Goal: Information Seeking & Learning: Check status

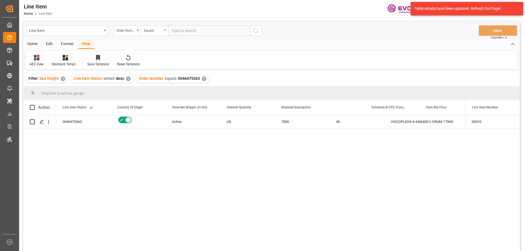
scroll to position [0, 109]
click at [197, 39] on div "Line Item Order Number Equals Save Ctrl/CMD + S" at bounding box center [271, 31] width 497 height 18
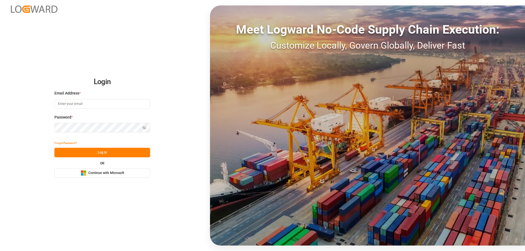
click at [78, 102] on input at bounding box center [102, 104] width 96 height 10
type input "Zachary.Glick@leschaco.com"
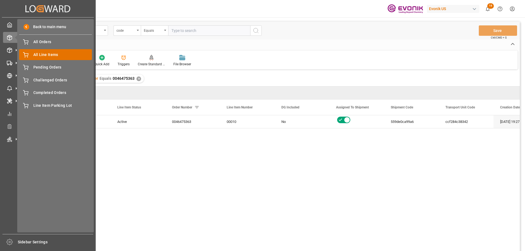
click at [38, 55] on span "All Line Items" at bounding box center [62, 55] width 59 height 6
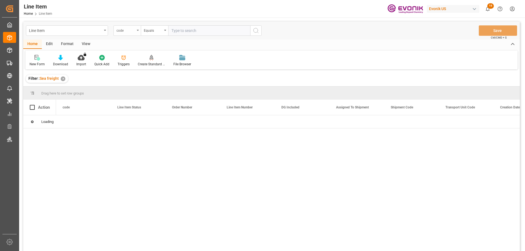
click at [126, 30] on div "code" at bounding box center [126, 30] width 19 height 6
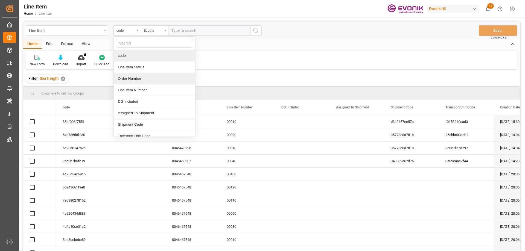
click at [133, 78] on div "Order Number" at bounding box center [155, 78] width 82 height 11
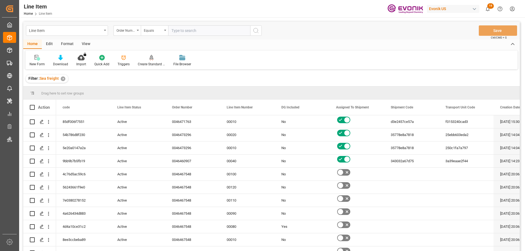
click at [86, 44] on div "View" at bounding box center [86, 44] width 17 height 9
click at [62, 59] on icon at bounding box center [61, 57] width 5 height 5
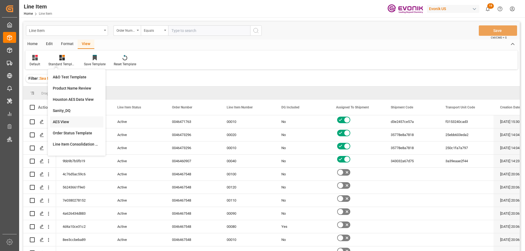
click at [69, 119] on div "AES View" at bounding box center [77, 122] width 48 height 6
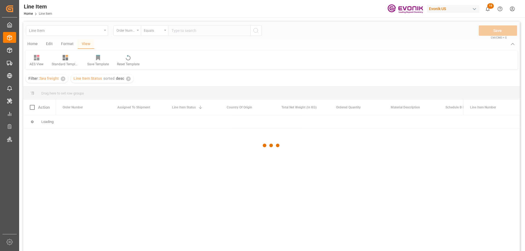
click at [181, 31] on div at bounding box center [271, 146] width 497 height 248
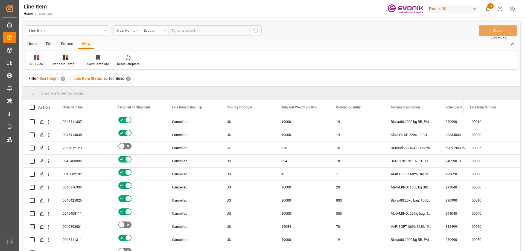
click at [186, 30] on input "text" at bounding box center [209, 30] width 82 height 10
paste input "0046461084"
type input "0046461084"
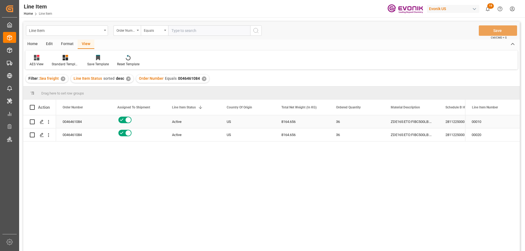
click at [74, 123] on div "0046461084" at bounding box center [83, 121] width 55 height 13
click at [47, 120] on icon "open menu" at bounding box center [49, 122] width 6 height 6
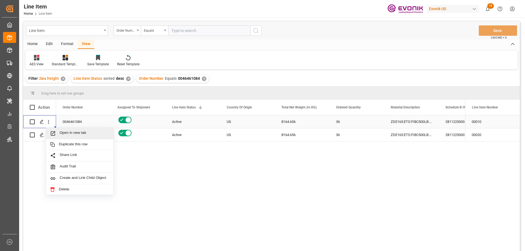
click at [65, 135] on span "Open in new tab" at bounding box center [85, 134] width 50 height 6
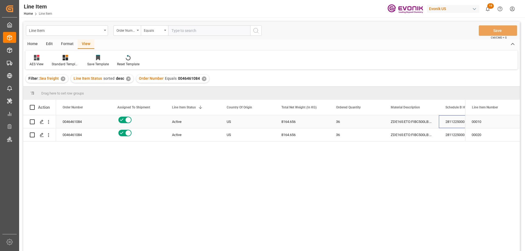
click at [452, 118] on div "2811225000" at bounding box center [466, 121] width 55 height 13
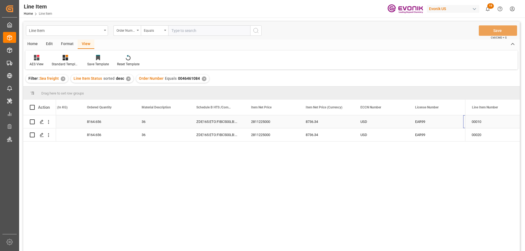
scroll to position [0, 249]
click at [106, 121] on div "36" at bounding box center [107, 121] width 55 height 13
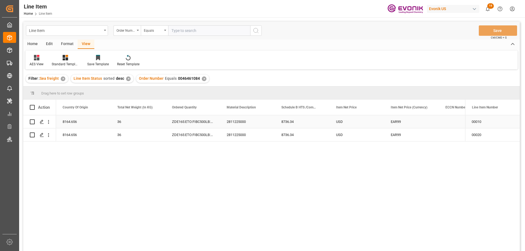
scroll to position [0, 164]
click at [193, 31] on input "text" at bounding box center [209, 30] width 82 height 10
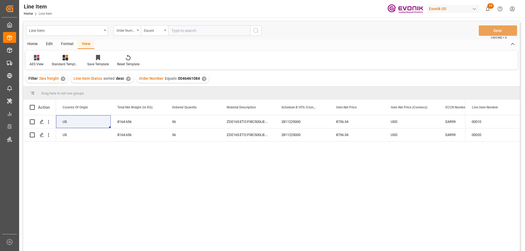
paste input "0046455422"
type input "0046455422"
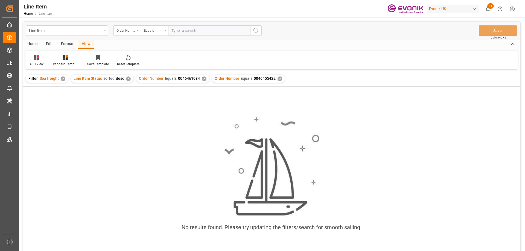
click at [203, 79] on div "✕" at bounding box center [204, 79] width 5 height 5
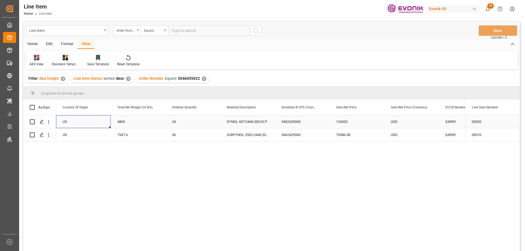
click at [80, 117] on div "US" at bounding box center [83, 121] width 55 height 13
click at [458, 120] on div "124320" at bounding box center [466, 121] width 55 height 13
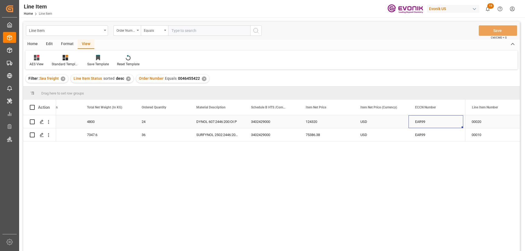
scroll to position [0, 249]
click at [65, 121] on div "US 4800 24 DYNOL 607:2446:200:OI:P 3402429000 124320 USD EAR99 RESELLER DE" at bounding box center [354, 121] width 1094 height 13
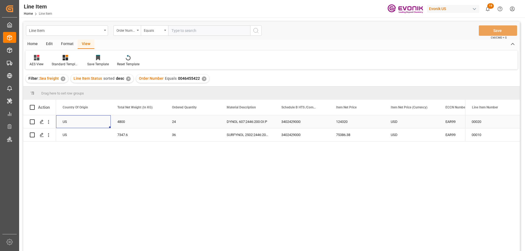
scroll to position [0, 109]
click at [50, 120] on icon "open menu" at bounding box center [49, 122] width 6 height 6
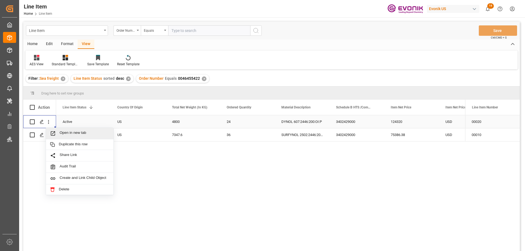
click at [74, 134] on span "Open in new tab" at bounding box center [85, 134] width 50 height 6
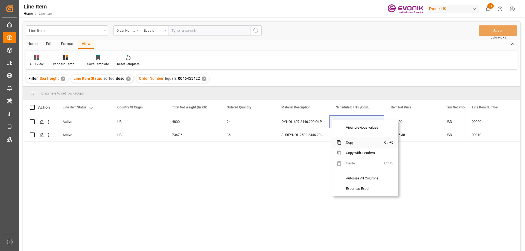
click at [349, 142] on span "Copy" at bounding box center [363, 143] width 43 height 10
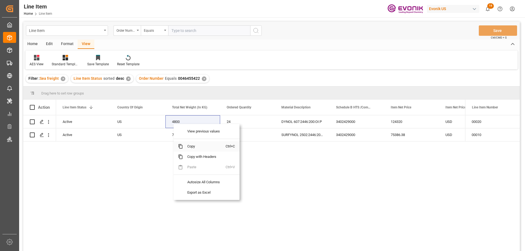
click at [193, 145] on span "Copy" at bounding box center [204, 146] width 43 height 10
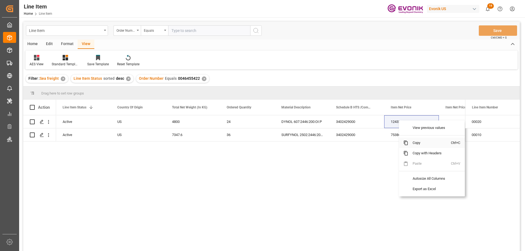
click at [416, 141] on span "Copy" at bounding box center [429, 143] width 43 height 10
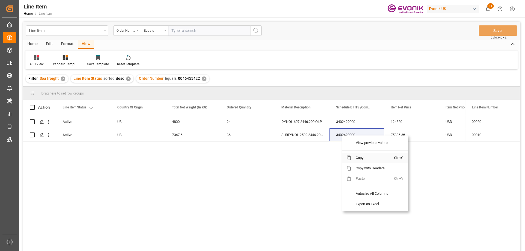
click at [358, 159] on span "Copy" at bounding box center [372, 158] width 43 height 10
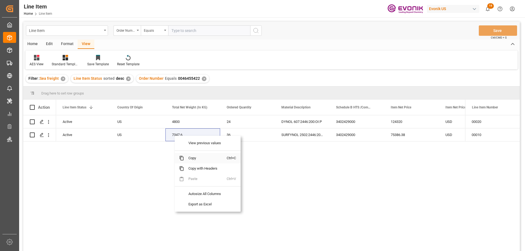
click at [193, 156] on span "Copy" at bounding box center [205, 158] width 43 height 10
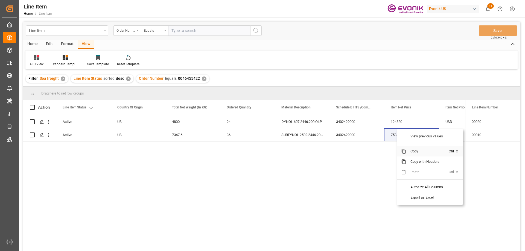
click at [414, 152] on span "Copy" at bounding box center [427, 151] width 43 height 10
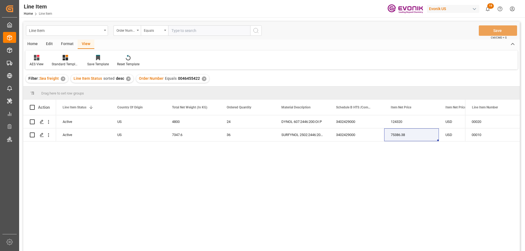
click at [186, 30] on input "text" at bounding box center [209, 30] width 82 height 10
paste input "0046455423"
type input "0046455423"
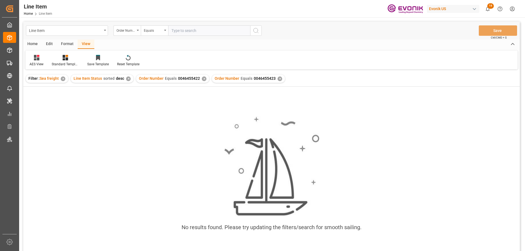
click at [202, 80] on div "✕" at bounding box center [204, 79] width 5 height 5
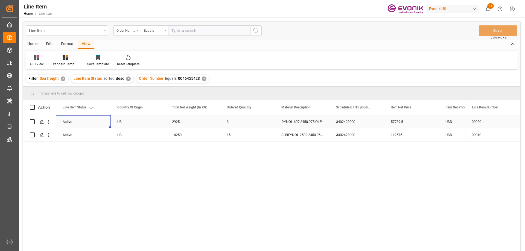
click at [74, 120] on div "Active" at bounding box center [84, 122] width 42 height 13
click at [458, 116] on div "57739.5" at bounding box center [466, 121] width 55 height 13
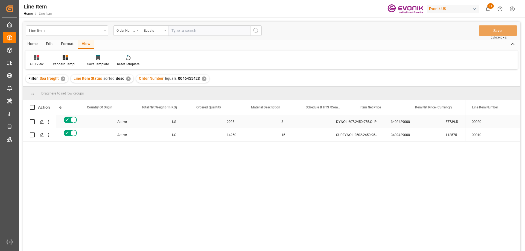
scroll to position [0, 140]
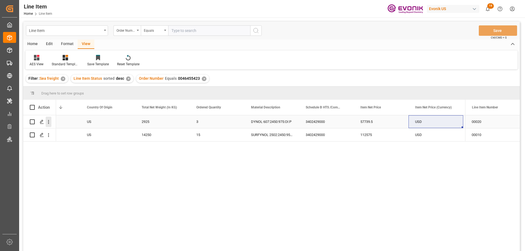
click at [48, 121] on icon "open menu" at bounding box center [49, 122] width 6 height 6
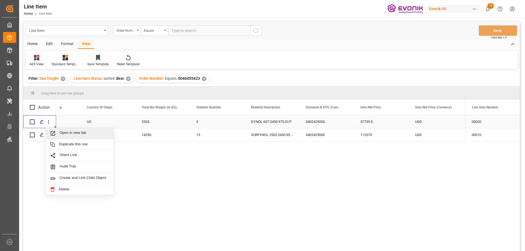
click at [71, 136] on span "Open in new tab" at bounding box center [85, 134] width 50 height 6
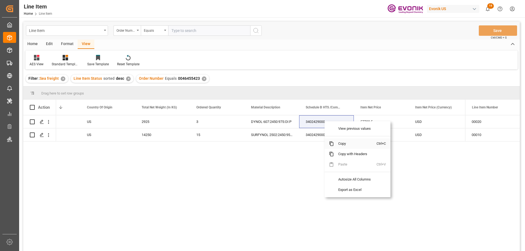
click at [347, 141] on span "Copy" at bounding box center [355, 144] width 43 height 10
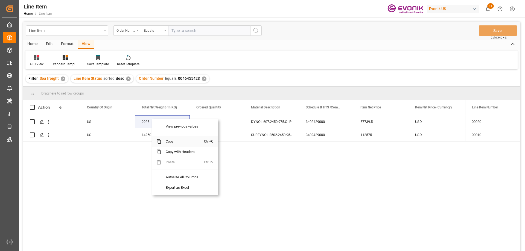
click at [172, 142] on span "Copy" at bounding box center [182, 141] width 43 height 10
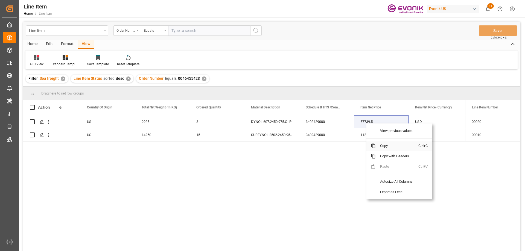
click at [380, 145] on span "Copy" at bounding box center [397, 146] width 43 height 10
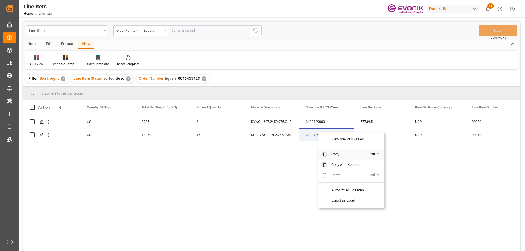
click at [339, 155] on span "Copy" at bounding box center [348, 154] width 43 height 10
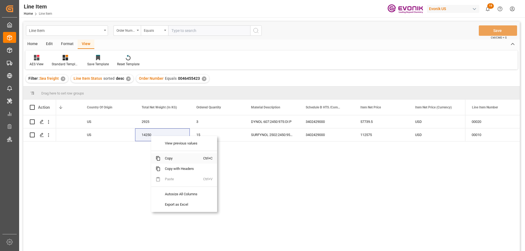
click at [171, 159] on span "Copy" at bounding box center [182, 158] width 43 height 10
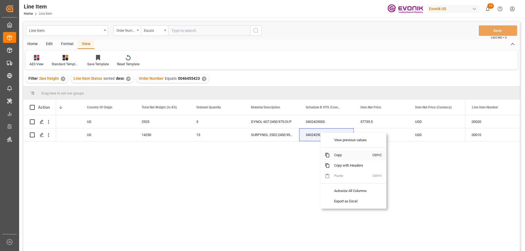
click at [345, 158] on span "Copy" at bounding box center [351, 155] width 43 height 10
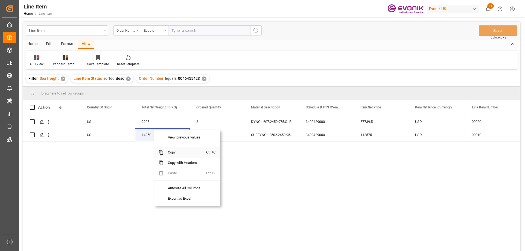
click at [171, 155] on span "Copy" at bounding box center [185, 152] width 43 height 10
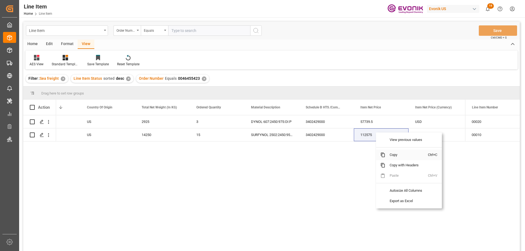
click at [396, 156] on span "Copy" at bounding box center [406, 155] width 43 height 10
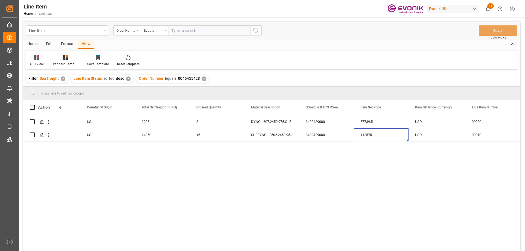
click at [194, 34] on input "text" at bounding box center [209, 30] width 82 height 10
paste input "0046466088"
type input "0046466088"
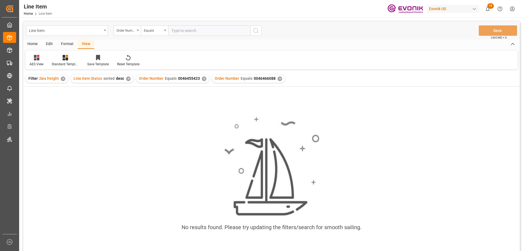
click at [202, 78] on div "✕" at bounding box center [204, 79] width 5 height 5
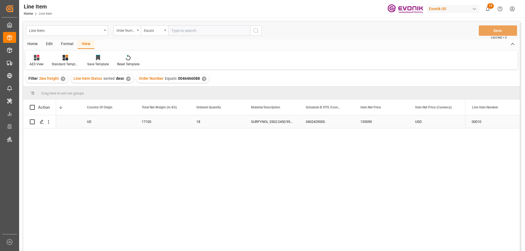
click at [70, 117] on div "Active" at bounding box center [53, 122] width 42 height 13
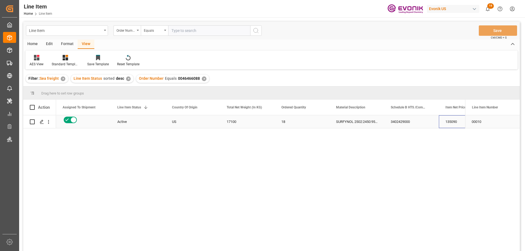
drag, startPoint x: 441, startPoint y: 120, endPoint x: 444, endPoint y: 121, distance: 3.3
click at [444, 121] on div "135090" at bounding box center [466, 121] width 55 height 13
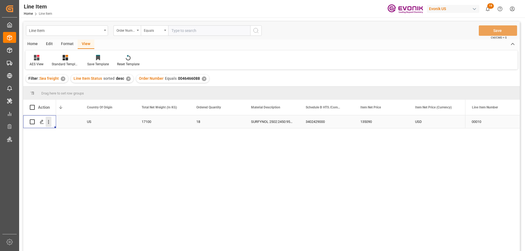
click at [49, 123] on icon "open menu" at bounding box center [49, 122] width 6 height 6
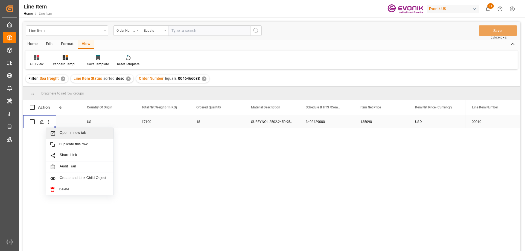
click at [65, 132] on span "Open in new tab" at bounding box center [85, 134] width 50 height 6
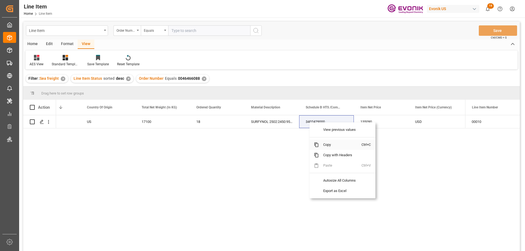
click at [323, 144] on span "Copy" at bounding box center [340, 145] width 43 height 10
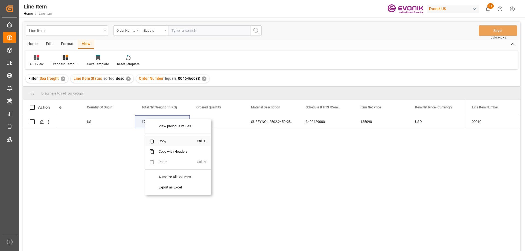
click at [168, 141] on span "Copy" at bounding box center [175, 141] width 43 height 10
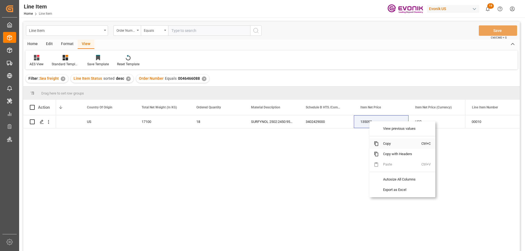
click at [386, 141] on span "Copy" at bounding box center [400, 144] width 43 height 10
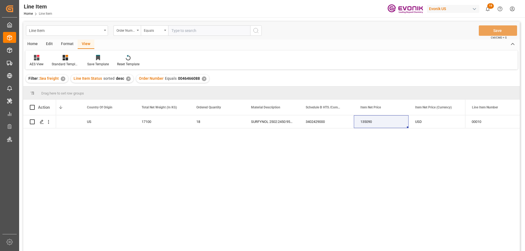
click at [183, 28] on input "text" at bounding box center [209, 30] width 82 height 10
paste input "0046455424"
type input "0046455424"
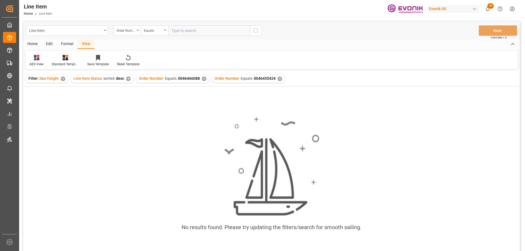
click at [202, 80] on div "✕" at bounding box center [204, 79] width 5 height 5
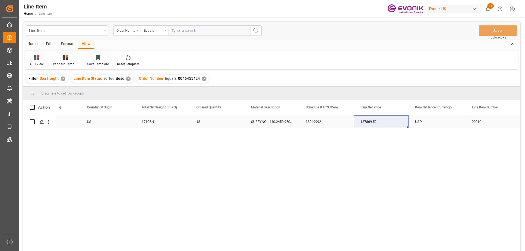
click at [79, 123] on div "Active" at bounding box center [53, 121] width 55 height 13
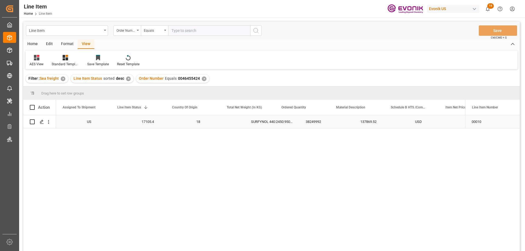
scroll to position [0, 55]
click at [448, 123] on div "137869.52" at bounding box center [466, 121] width 55 height 13
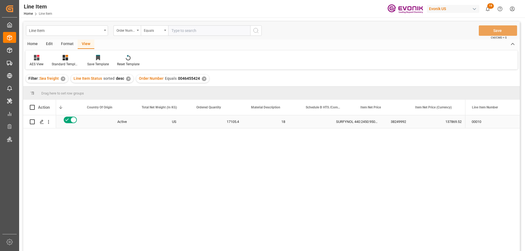
scroll to position [0, 140]
click at [47, 121] on icon "open menu" at bounding box center [49, 122] width 6 height 6
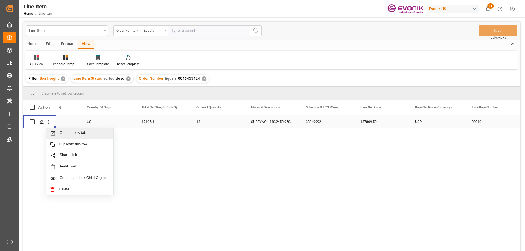
click at [63, 133] on span "Open in new tab" at bounding box center [85, 134] width 50 height 6
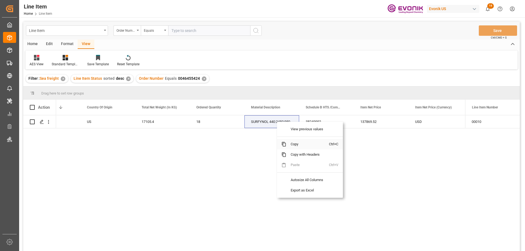
click at [295, 146] on span "Copy" at bounding box center [307, 144] width 43 height 10
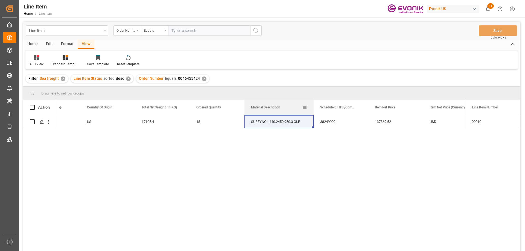
drag, startPoint x: 299, startPoint y: 106, endPoint x: 313, endPoint y: 106, distance: 14.5
click at [313, 106] on div at bounding box center [314, 107] width 2 height 15
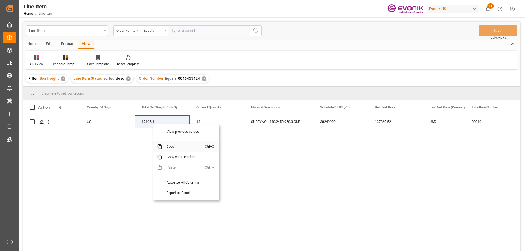
click at [176, 149] on span "Copy" at bounding box center [183, 147] width 43 height 10
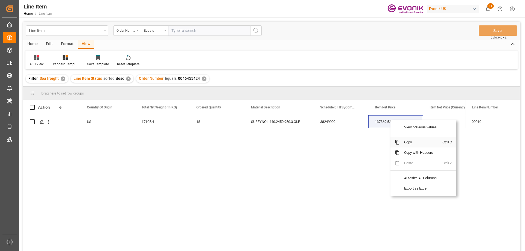
click at [417, 142] on span "Copy" at bounding box center [421, 142] width 43 height 10
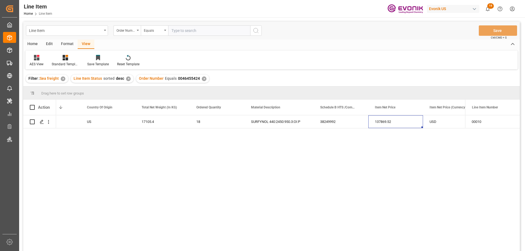
click at [185, 23] on div "Line Item Order Number Equals Save Ctrl/CMD + S" at bounding box center [271, 31] width 497 height 18
click at [187, 28] on input "text" at bounding box center [209, 30] width 82 height 10
paste input "0046472785"
type input "0046472785"
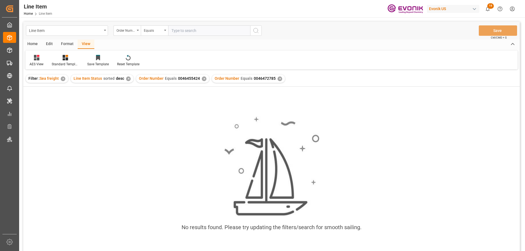
click at [202, 78] on div "✕" at bounding box center [204, 79] width 5 height 5
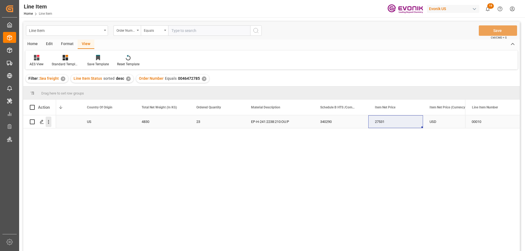
click at [48, 121] on icon "open menu" at bounding box center [49, 122] width 6 height 6
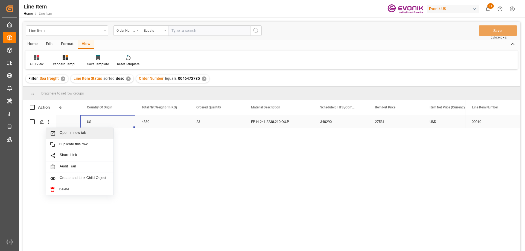
click at [94, 122] on div "US" at bounding box center [107, 121] width 55 height 13
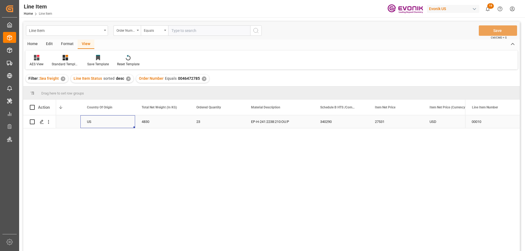
click at [69, 124] on div "Active" at bounding box center [53, 122] width 42 height 13
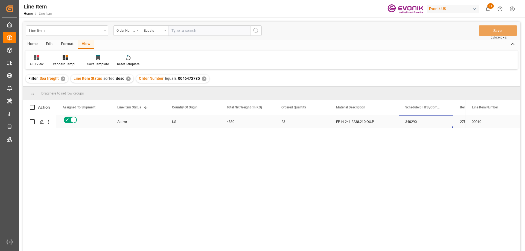
click at [450, 121] on div "340290" at bounding box center [426, 121] width 55 height 13
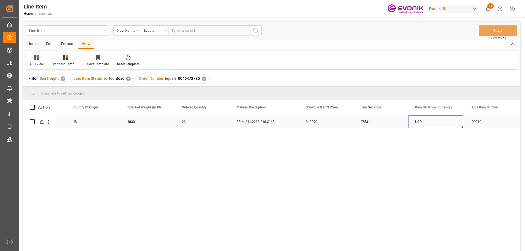
scroll to position [0, 209]
click at [89, 122] on div "4830" at bounding box center [93, 121] width 55 height 13
click at [50, 123] on icon "open menu" at bounding box center [49, 122] width 6 height 6
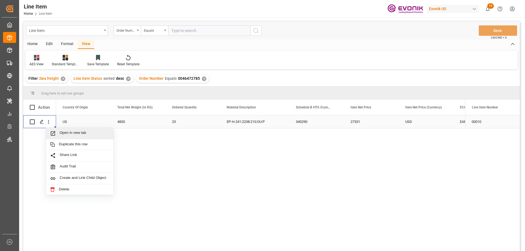
click at [73, 133] on span "Open in new tab" at bounding box center [85, 134] width 50 height 6
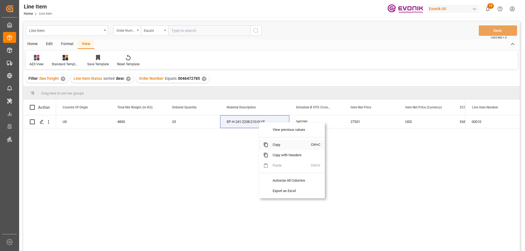
click at [277, 143] on span "Copy" at bounding box center [289, 145] width 43 height 10
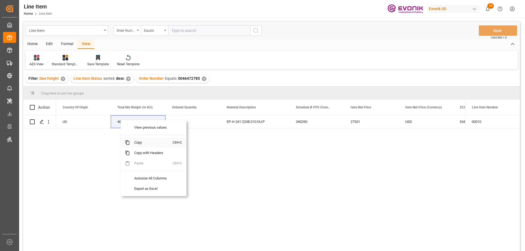
click at [145, 143] on span "Copy" at bounding box center [151, 143] width 43 height 10
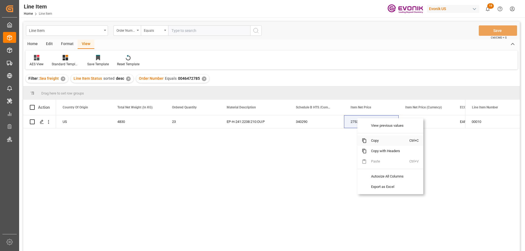
click at [379, 141] on span "Copy" at bounding box center [388, 141] width 43 height 10
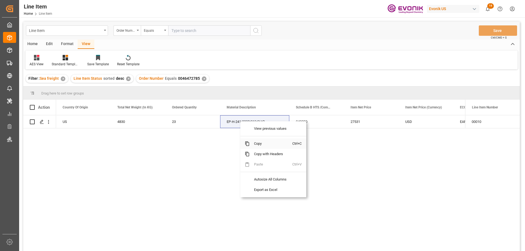
click at [258, 141] on span "Copy" at bounding box center [271, 144] width 43 height 10
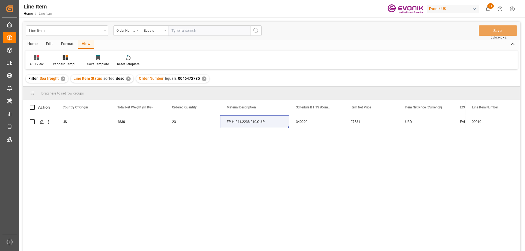
click at [195, 26] on input "text" at bounding box center [209, 30] width 82 height 10
paste input "0046473426"
type input "0046473426"
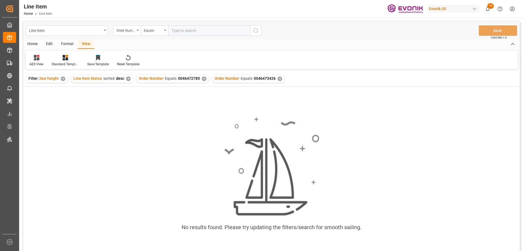
click at [202, 78] on div "✕" at bounding box center [204, 79] width 5 height 5
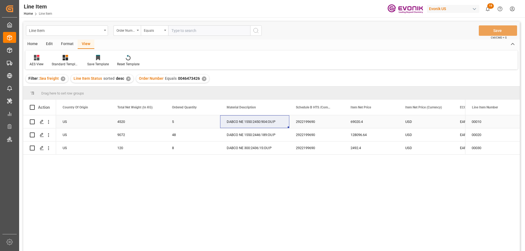
click at [69, 120] on div "US" at bounding box center [83, 121] width 55 height 13
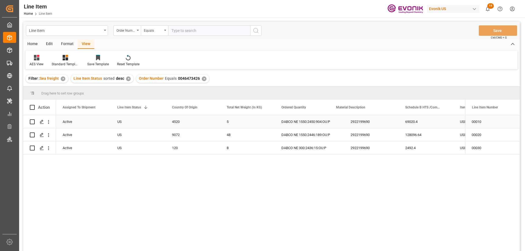
scroll to position [0, 55]
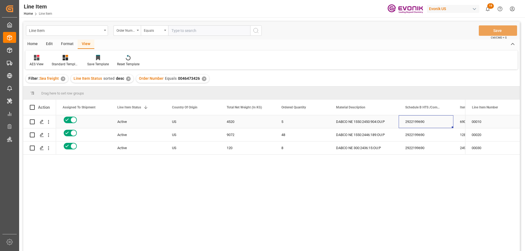
click at [406, 126] on div "2922199690" at bounding box center [426, 121] width 55 height 13
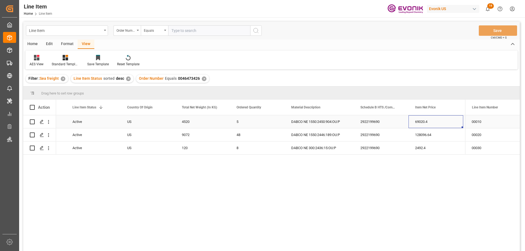
scroll to position [0, 154]
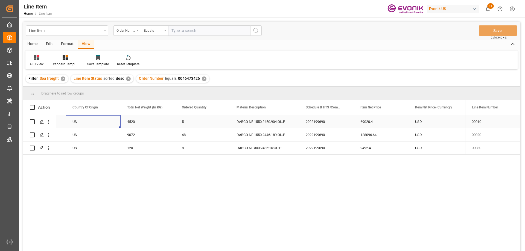
click at [86, 123] on div "US" at bounding box center [93, 121] width 55 height 13
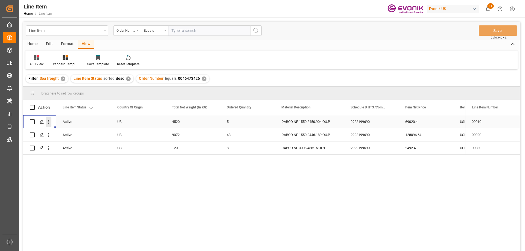
click at [48, 120] on icon "open menu" at bounding box center [49, 122] width 6 height 6
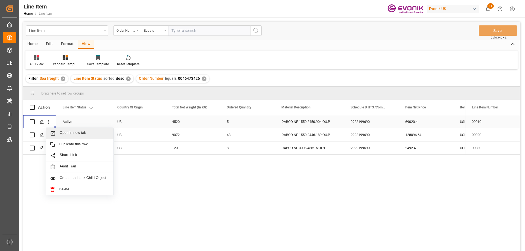
click at [71, 135] on span "Open in new tab" at bounding box center [85, 134] width 50 height 6
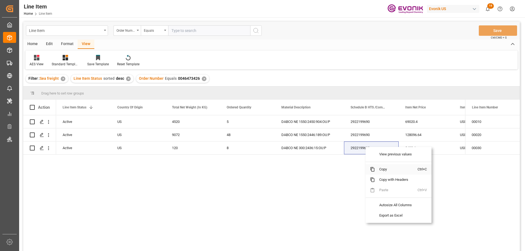
click at [387, 170] on span "Copy" at bounding box center [396, 169] width 43 height 10
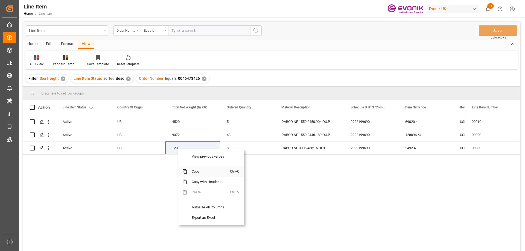
click at [193, 174] on span "Copy" at bounding box center [208, 172] width 43 height 10
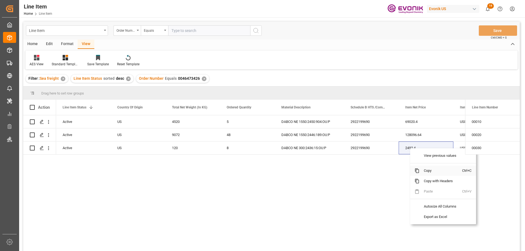
click at [428, 173] on span "Copy" at bounding box center [441, 171] width 43 height 10
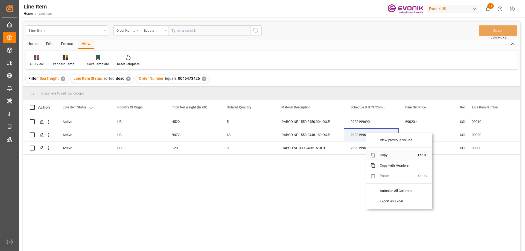
click at [378, 154] on span "Copy" at bounding box center [397, 155] width 43 height 10
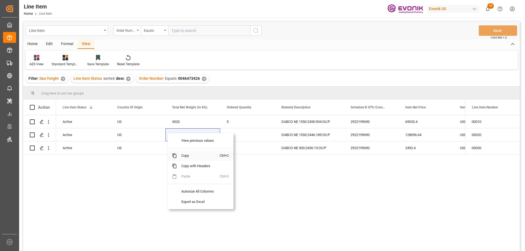
click at [188, 153] on span "Copy" at bounding box center [198, 156] width 43 height 10
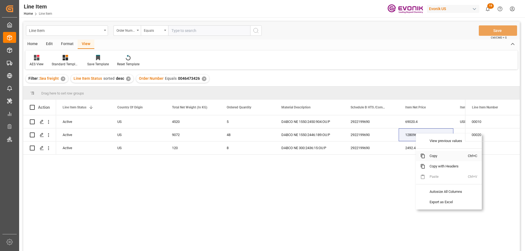
click at [436, 158] on span "Copy" at bounding box center [446, 156] width 43 height 10
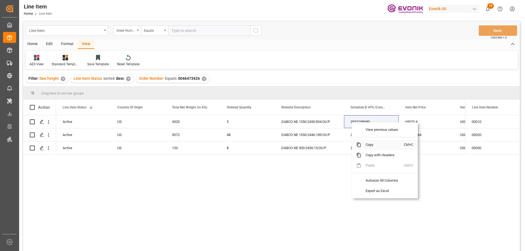
click at [372, 143] on span "Copy" at bounding box center [382, 145] width 43 height 10
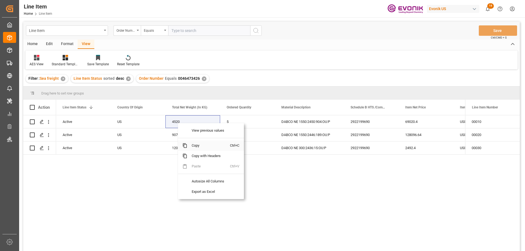
click at [199, 144] on span "Copy" at bounding box center [208, 146] width 43 height 10
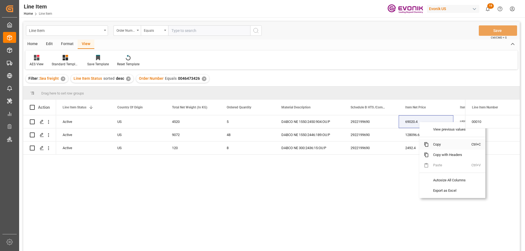
drag, startPoint x: 437, startPoint y: 142, endPoint x: 445, endPoint y: 142, distance: 8.2
click at [438, 142] on span "Copy" at bounding box center [450, 144] width 43 height 10
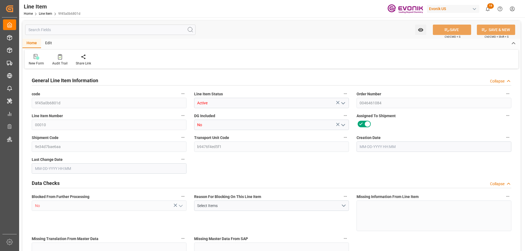
type input "18"
type input "8295.3"
type input "8164.656"
type input "67.9493"
type input "36"
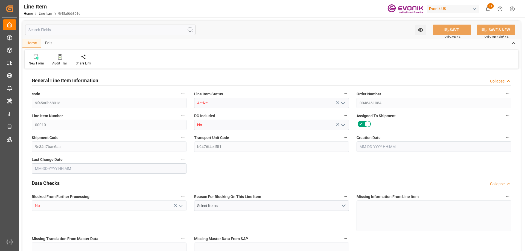
type input "8736.34"
type input "36"
type input "8295.3"
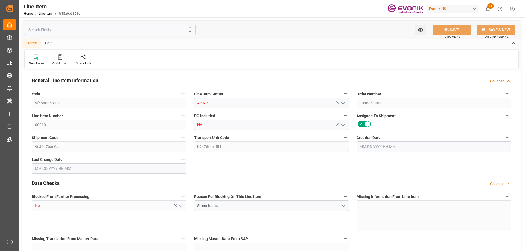
type input "8581.5"
type input "8164.656"
type input "67.9493"
type input "67949.28"
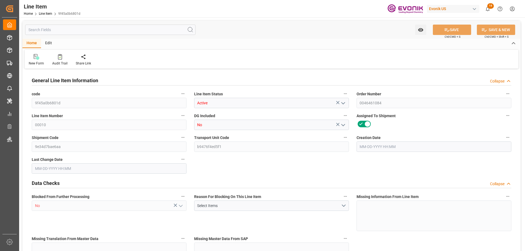
type input "36"
type input "8295.3"
type input "8164.656"
type input "67.9493"
type input "08-25-2025 18:41"
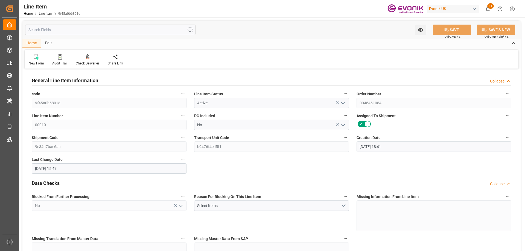
type input "09-29-2025 15:47"
type input "10-21-2025"
type input "10-06-2025"
type input "09-25-2025"
type input "09-29-2025"
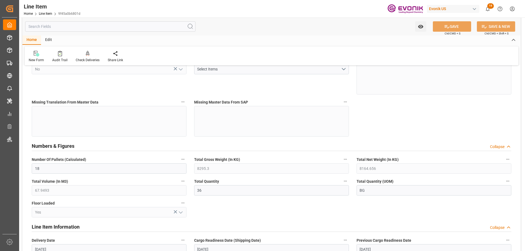
scroll to position [164, 0]
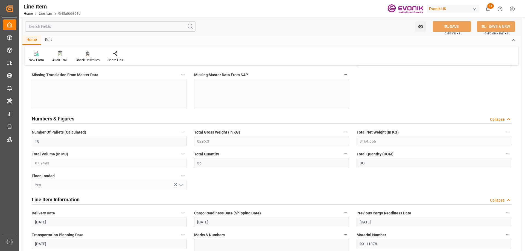
click at [63, 24] on input "text" at bounding box center [110, 26] width 170 height 10
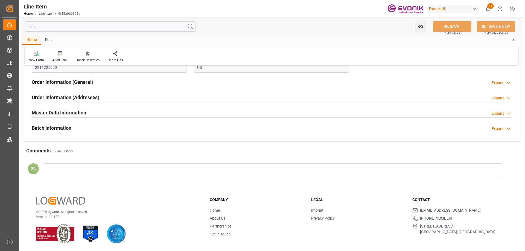
scroll to position [24, 0]
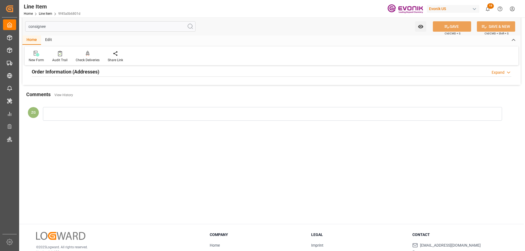
type input "consignee"
click at [74, 77] on div at bounding box center [272, 77] width 480 height 0
click at [75, 73] on h2 "Order Information (Addresses)" at bounding box center [66, 71] width 68 height 7
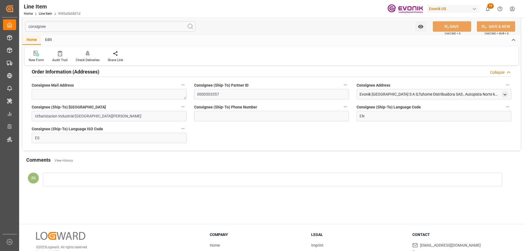
scroll to position [0, 0]
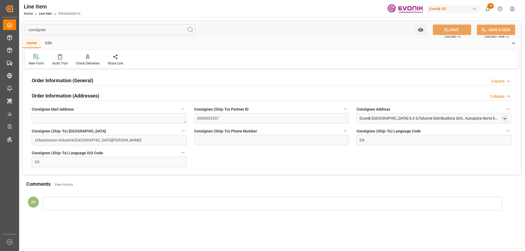
click at [509, 117] on div "Evonik Colombia S A S;Tuhome Distribuidora SAS , Autopista Norte km 26 via Bell…" at bounding box center [434, 118] width 155 height 10
click at [158, 84] on div "Order Information (General) Expand" at bounding box center [272, 80] width 480 height 10
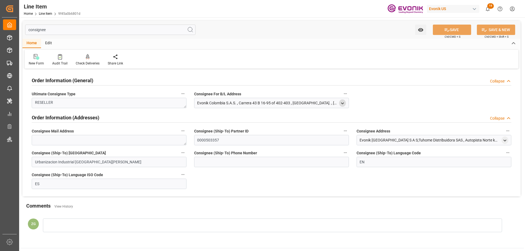
click at [343, 102] on icon "open menu" at bounding box center [342, 103] width 5 height 5
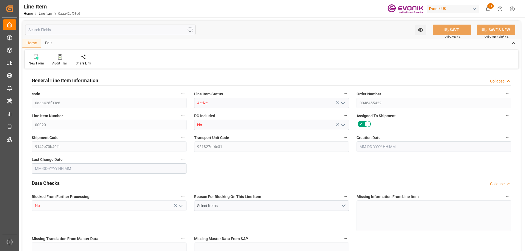
type input "6"
type input "5186.4"
type input "4800"
type input "6.8619"
type input "24"
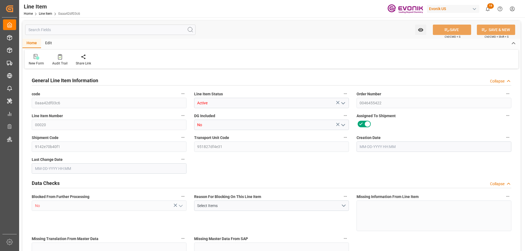
type input "124320"
type input "24"
type input "5186.4"
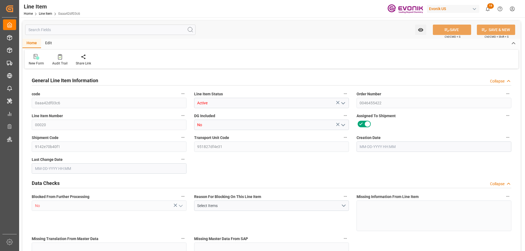
type input "5306.4"
type input "4800"
type input "6.8619"
type input "6861.888"
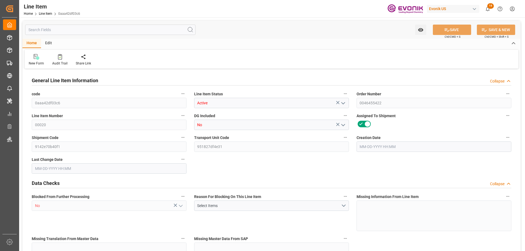
type input "24"
type input "5186.4"
type input "4800"
type input "6.8619"
type input "08-28-2025 15:02"
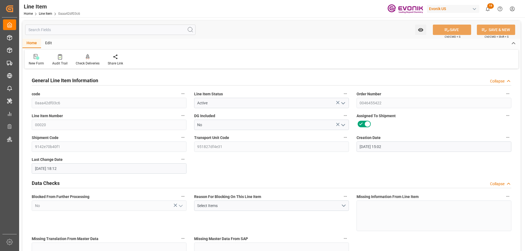
type input "08-29-2025 18:12"
type input "11-01-2025"
type input "10-02-2025"
type input "09-25-2025"
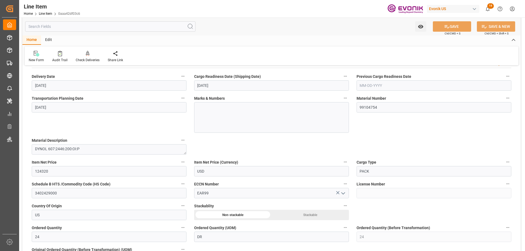
scroll to position [492, 0]
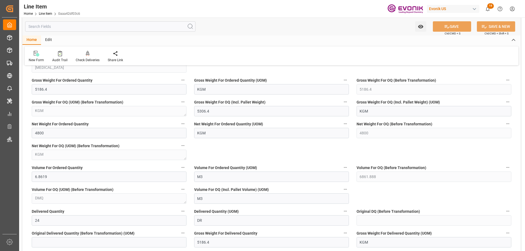
click at [67, 26] on input "text" at bounding box center [110, 26] width 170 height 10
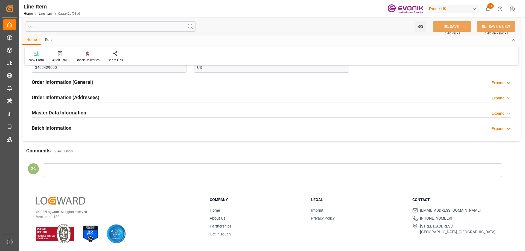
scroll to position [0, 0]
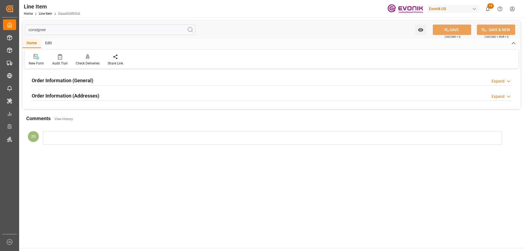
type input "consignee"
click at [79, 101] on div at bounding box center [272, 101] width 480 height 0
click at [80, 97] on h2 "Order Information (Addresses)" at bounding box center [66, 95] width 68 height 7
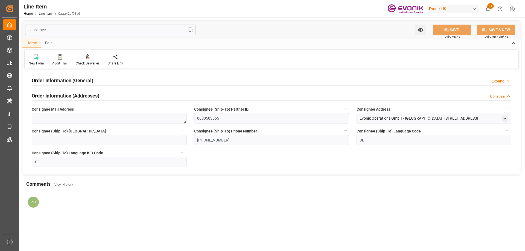
click at [78, 80] on h2 "Order Information (General)" at bounding box center [63, 80] width 62 height 7
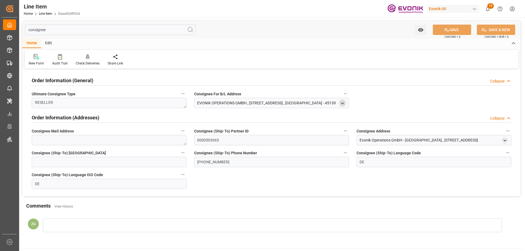
click at [342, 105] on icon "open menu" at bounding box center [342, 103] width 5 height 5
click at [505, 139] on icon "open menu" at bounding box center [505, 140] width 5 height 5
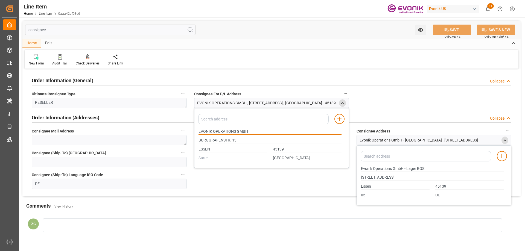
drag, startPoint x: 199, startPoint y: 130, endPoint x: 235, endPoint y: 131, distance: 35.8
click at [235, 131] on input "EVONIK OPERATIONS GMBH" at bounding box center [270, 132] width 143 height 6
click at [203, 149] on input "ESSEN" at bounding box center [233, 150] width 69 height 6
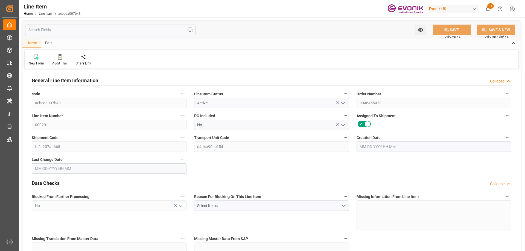
type input "3"
type input "3090"
type input "2925"
type input "4.176"
type input "3"
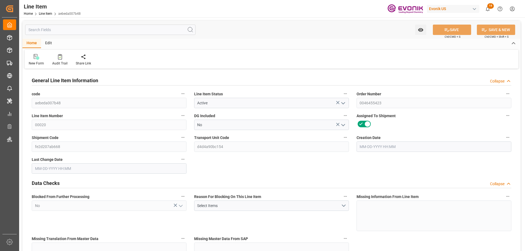
type input "57739.5"
type input "3"
type input "3090"
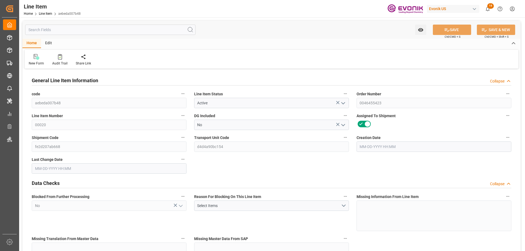
type input "3090"
type input "2925"
type input "4.176"
type input "4176"
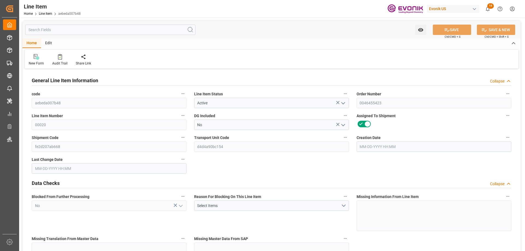
type input "3"
type input "3090"
type input "2925"
type input "4.176"
type input "08-28-2025 17:53"
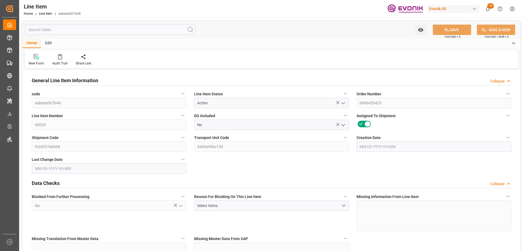
type input "09-02-2025 15:17"
type input "11-01-2025"
type input "10-02-2025"
type input "09-25-2025"
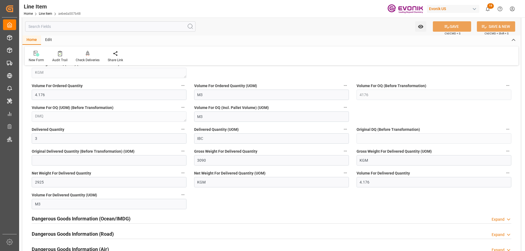
scroll to position [629, 0]
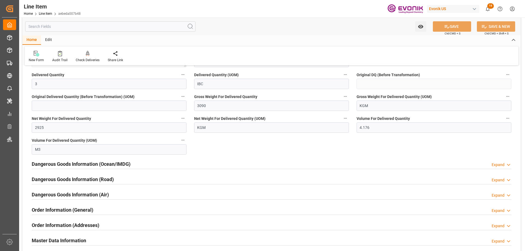
click at [74, 24] on input "text" at bounding box center [110, 26] width 170 height 10
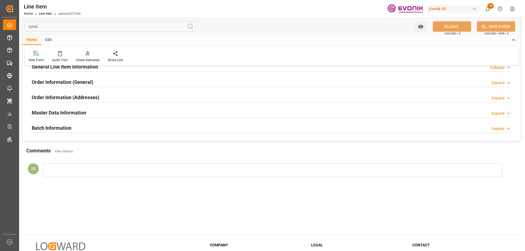
scroll to position [0, 0]
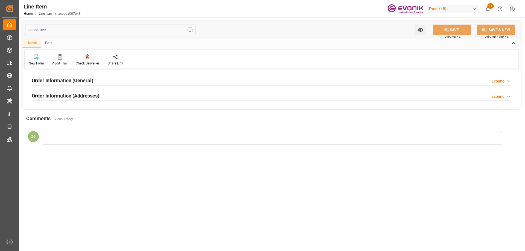
type input "consignee"
click at [62, 98] on h2 "Order Information (Addresses)" at bounding box center [66, 95] width 68 height 7
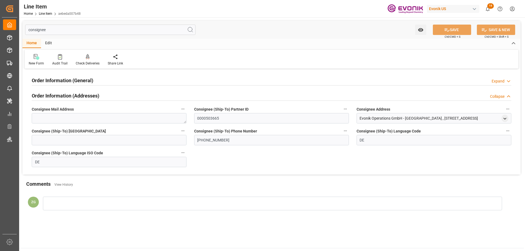
click at [57, 83] on h2 "Order Information (General)" at bounding box center [63, 80] width 62 height 7
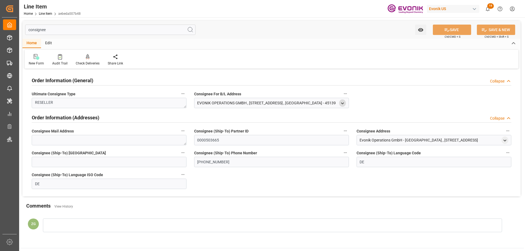
click at [341, 103] on icon "open menu" at bounding box center [342, 103] width 5 height 5
click at [506, 140] on icon "open menu" at bounding box center [505, 140] width 5 height 5
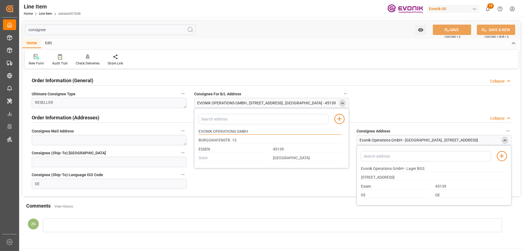
drag, startPoint x: 199, startPoint y: 131, endPoint x: 236, endPoint y: 131, distance: 37.5
click at [236, 131] on input "EVONIK OPERATIONS GMBH" at bounding box center [270, 132] width 143 height 6
click at [207, 148] on input "ESSEN" at bounding box center [233, 150] width 69 height 6
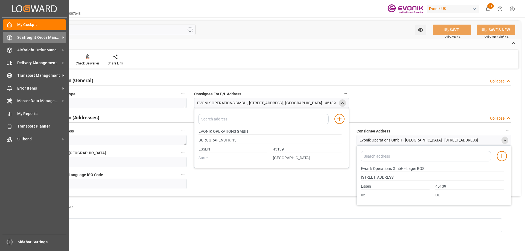
click at [39, 38] on span "Seafreight Order Management" at bounding box center [38, 38] width 43 height 6
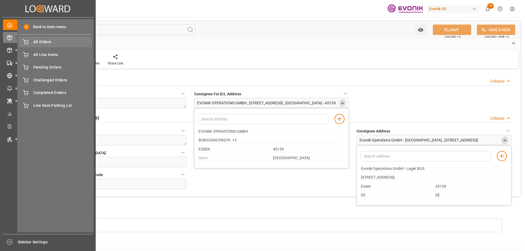
click at [39, 42] on span "All Orders" at bounding box center [62, 42] width 59 height 6
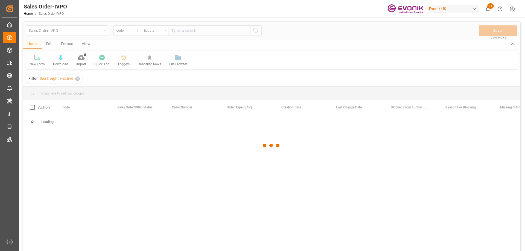
click at [136, 32] on div at bounding box center [271, 146] width 497 height 248
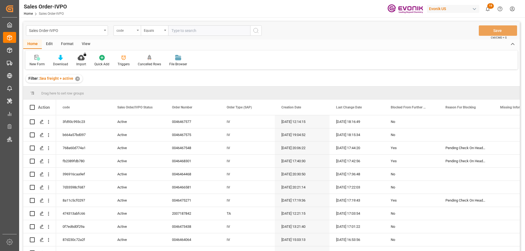
click at [133, 31] on div "code" at bounding box center [126, 30] width 19 height 6
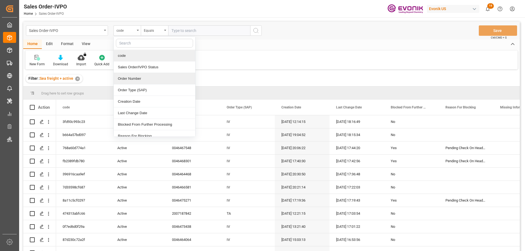
click at [133, 76] on div "Order Number" at bounding box center [155, 78] width 82 height 11
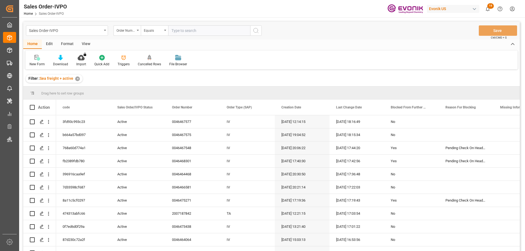
click at [182, 29] on input "text" at bounding box center [209, 30] width 82 height 10
paste input "46475271"
type input "004647527"
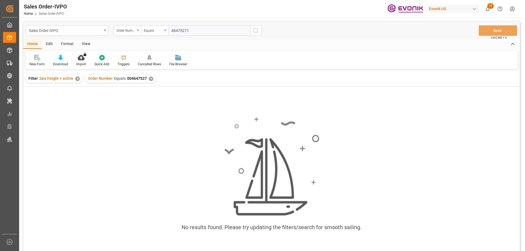
type input "464752711"
drag, startPoint x: 193, startPoint y: 32, endPoint x: 145, endPoint y: 34, distance: 48.2
click at [145, 34] on div "Order Number Equals 464752711" at bounding box center [188, 30] width 148 height 10
click at [171, 30] on input "46475271" at bounding box center [209, 30] width 82 height 10
type input "0046475271"
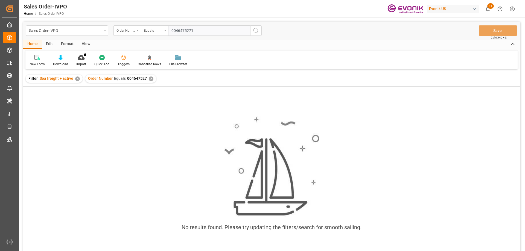
click at [199, 28] on input "0046475271" at bounding box center [209, 30] width 82 height 10
click at [150, 78] on div "✕" at bounding box center [151, 79] width 5 height 5
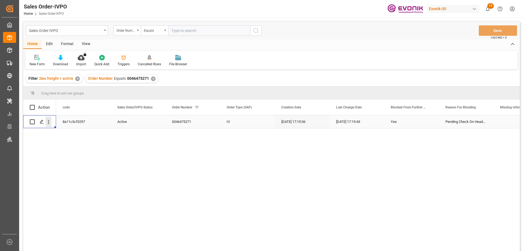
click at [49, 120] on icon "open menu" at bounding box center [49, 122] width 6 height 6
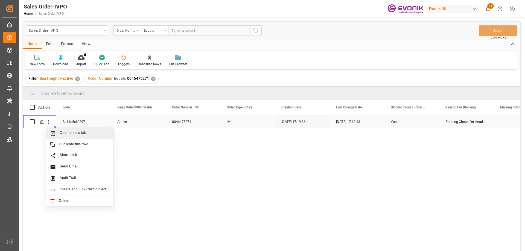
click at [69, 132] on span "Open in new tab" at bounding box center [85, 134] width 50 height 6
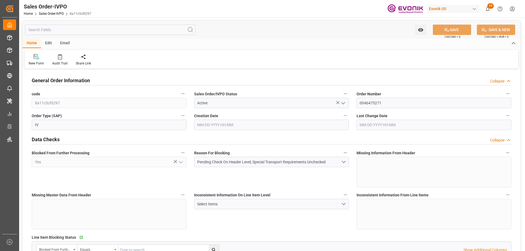
type input "INNSA"
type input "0"
type input "1"
type input "2448.96"
type input "[DATE] 17:19"
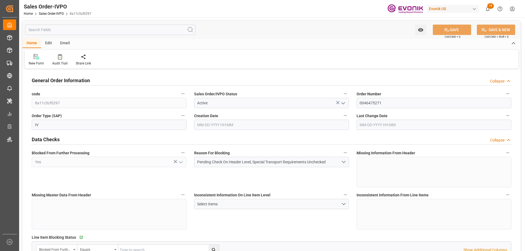
type input "[DATE] 17:19"
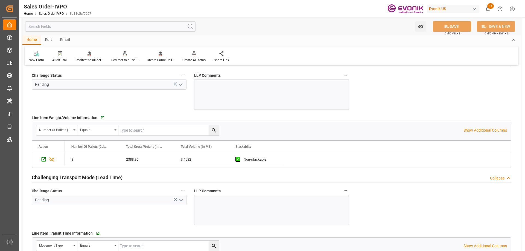
scroll to position [903, 0]
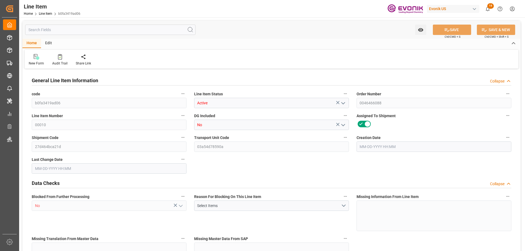
type input "18"
type input "18090"
type input "17100"
type input "25.056"
type input "18"
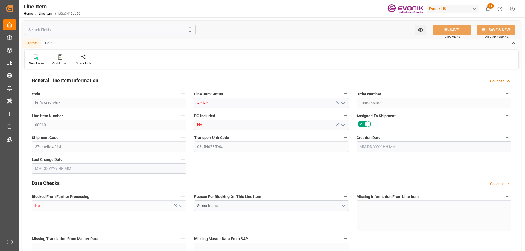
type input "135090"
type input "18"
type input "18090"
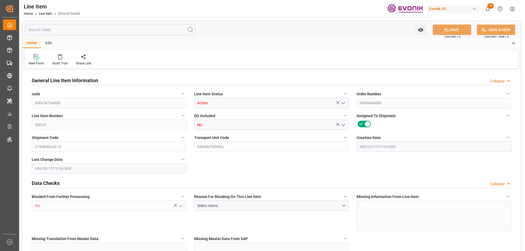
type input "18090"
type input "17100"
type input "25.056"
type input "25056"
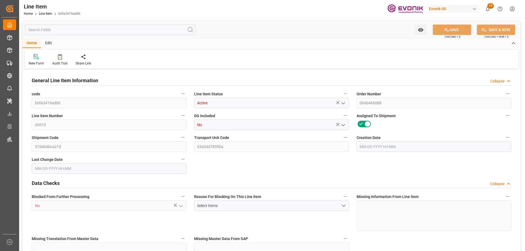
type input "18"
type input "18090"
type input "17100"
type input "25.056"
type input "08-28-2025 18:03"
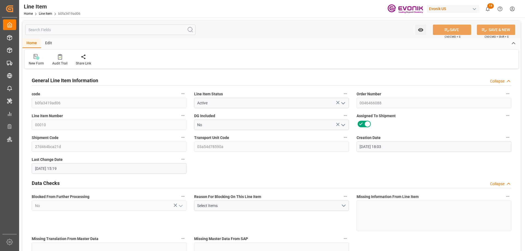
type input "09-02-2025 15:19"
type input "[DATE]"
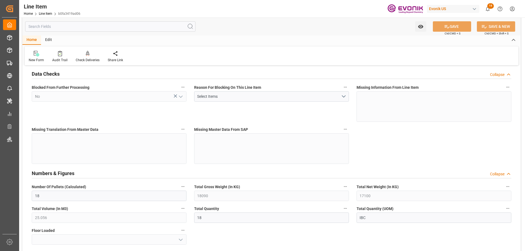
scroll to position [191, 0]
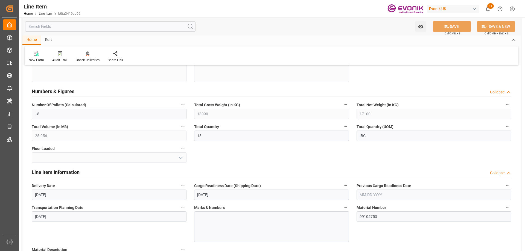
click at [65, 26] on input "text" at bounding box center [110, 26] width 170 height 10
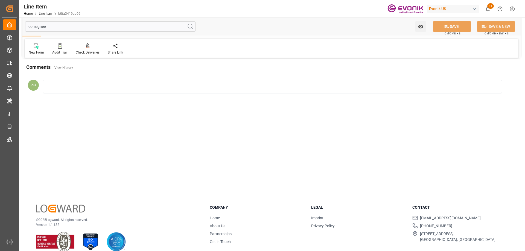
scroll to position [0, 0]
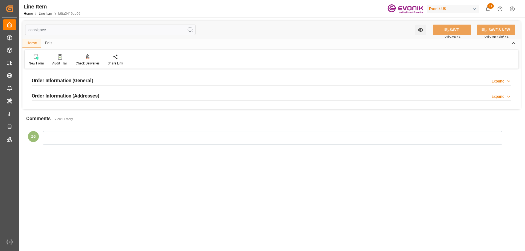
type input "consignee"
click at [65, 94] on h2 "Order Information (Addresses)" at bounding box center [66, 95] width 68 height 7
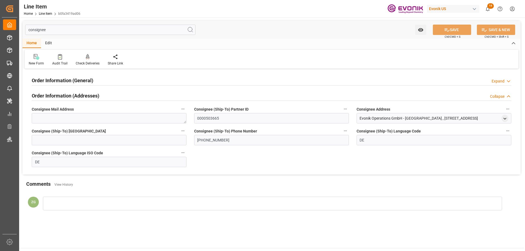
click at [62, 83] on h2 "Order Information (General)" at bounding box center [63, 80] width 62 height 7
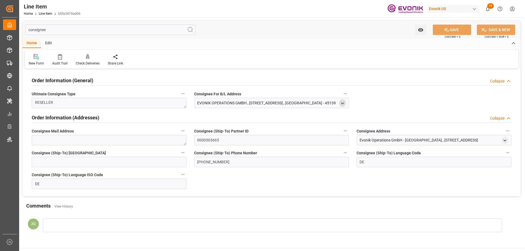
click at [344, 102] on icon "open menu" at bounding box center [342, 103] width 5 height 5
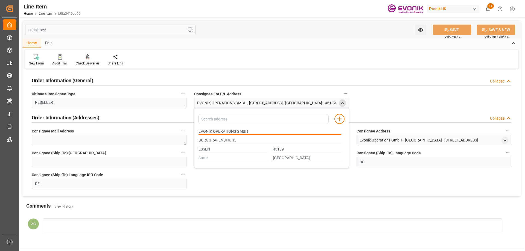
drag, startPoint x: 199, startPoint y: 131, endPoint x: 235, endPoint y: 131, distance: 36.4
click at [235, 131] on input "EVONIK OPERATIONS GMBH" at bounding box center [270, 132] width 143 height 6
click at [211, 150] on input "ESSEN" at bounding box center [233, 150] width 69 height 6
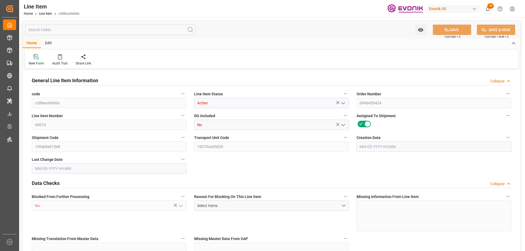
type input "18"
type input "18095.4"
type input "17105.4"
type input "25.056"
type input "18"
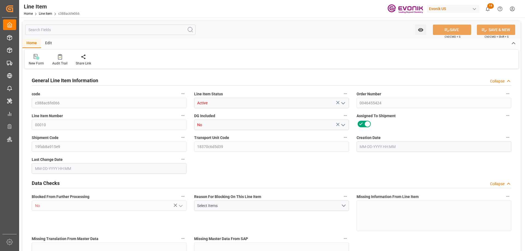
type input "137869.52"
type input "18"
type input "18095.4"
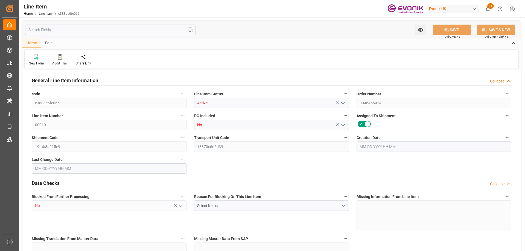
type input "18095.4"
type input "17105.4"
type input "25.056"
type input "25056"
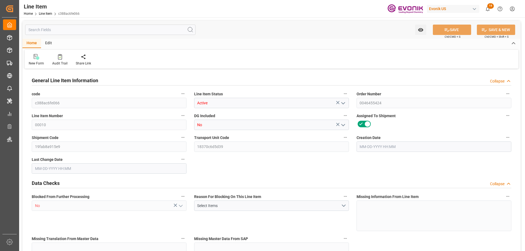
type input "0"
type input "[DATE] 13:02"
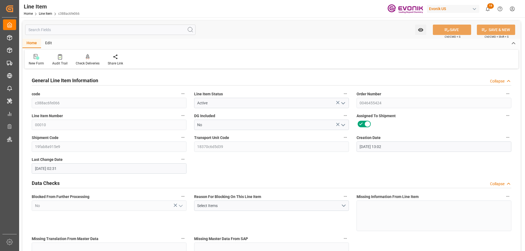
type input "[DATE] 02:31"
type input "[DATE]"
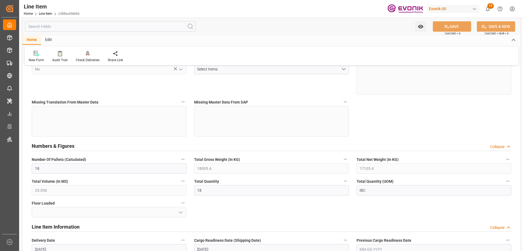
scroll to position [301, 0]
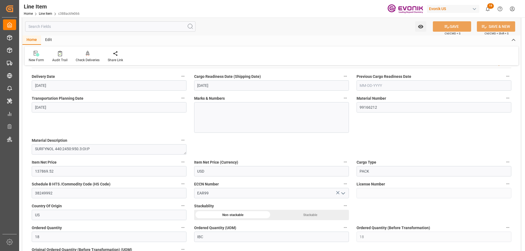
click at [110, 25] on input "text" at bounding box center [110, 26] width 170 height 10
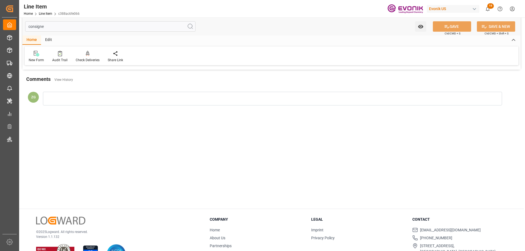
scroll to position [0, 0]
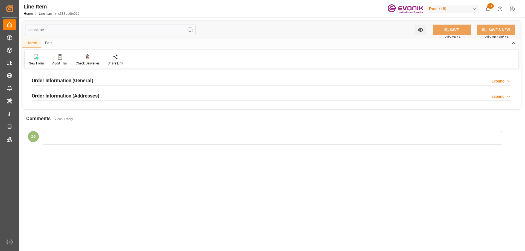
type input "consigne"
click at [104, 93] on div "Order Information (Addresses) Expand" at bounding box center [272, 95] width 480 height 10
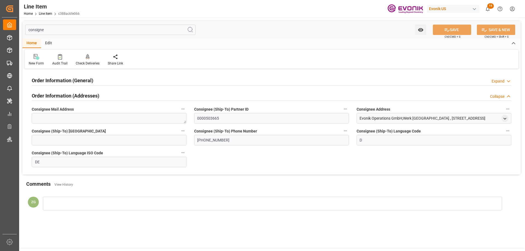
click at [97, 80] on div "Order Information (General) Expand" at bounding box center [272, 80] width 480 height 10
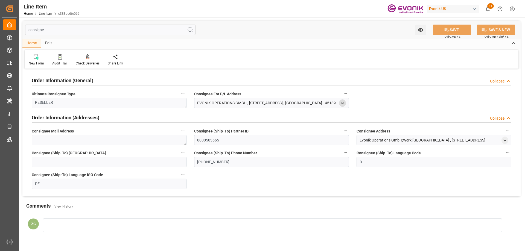
click at [343, 104] on icon "open menu" at bounding box center [342, 103] width 5 height 5
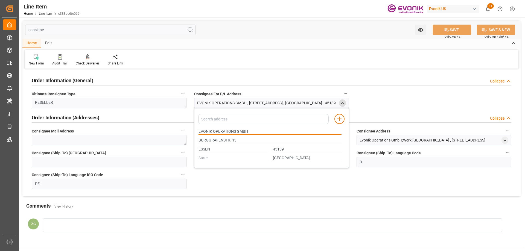
drag, startPoint x: 199, startPoint y: 131, endPoint x: 236, endPoint y: 131, distance: 36.7
click at [236, 131] on input "EVONIK OPERATIONS GMBH" at bounding box center [270, 132] width 143 height 6
click at [208, 150] on input "ESSEN" at bounding box center [233, 150] width 69 height 6
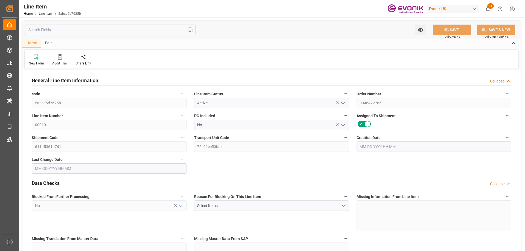
type input "6"
type input "5245.38"
type input "4830"
type input "7.786"
type input "23"
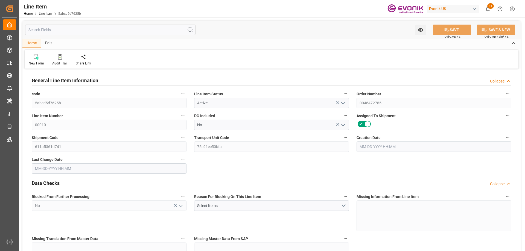
type input "27531"
type input "23"
type input "4830"
type input "5245.38"
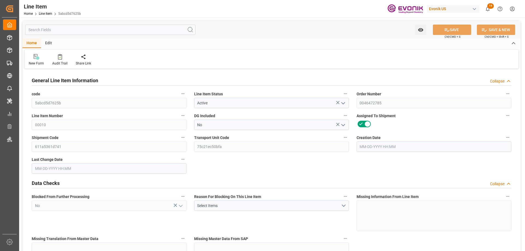
type input "5461.38"
type input "4830"
type input "7.786"
type input "7785.96"
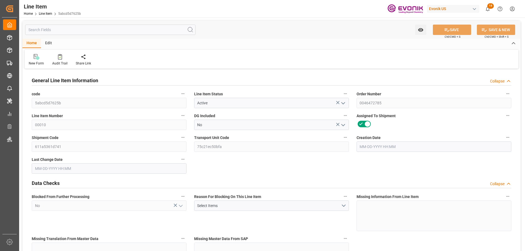
type input "0"
type input "09-10-2025 15:14"
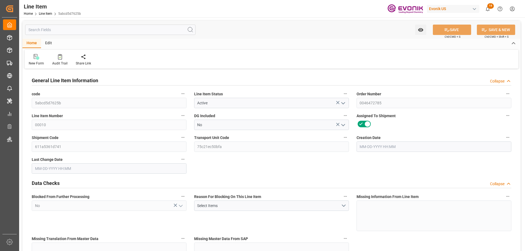
type input "09-15-2025 02:03"
type input "11-01-2025"
type input "09-17-2025"
type input "09-10-2025"
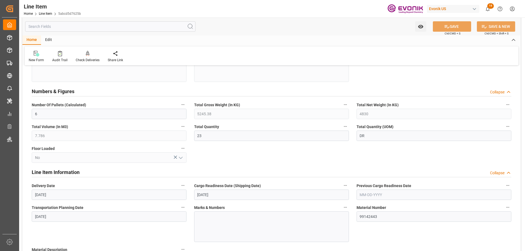
click at [78, 24] on input "text" at bounding box center [110, 26] width 170 height 10
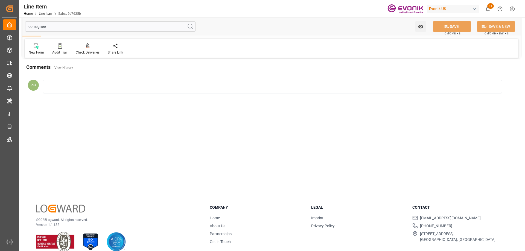
scroll to position [0, 0]
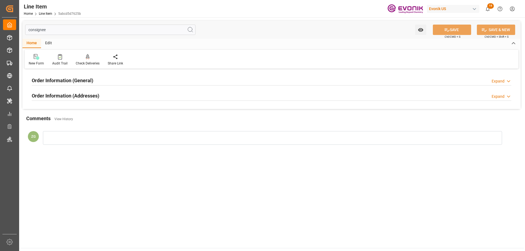
type input "consignee"
click at [100, 100] on div "Order Information (Addresses) Expand" at bounding box center [272, 95] width 480 height 10
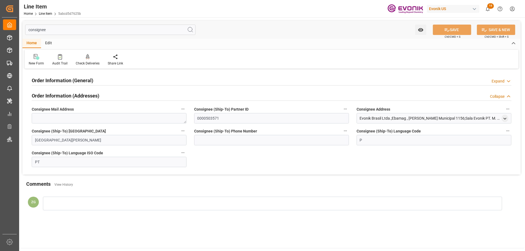
click at [80, 71] on div "Order Information (General) Expand Ultimate Consignee Type Consignee For B/L Ad…" at bounding box center [271, 122] width 498 height 104
click at [80, 75] on div "Order Information (General)" at bounding box center [63, 80] width 62 height 10
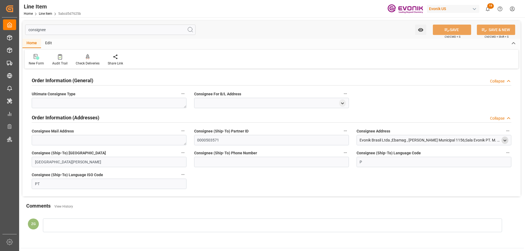
click at [506, 140] on polyline "open menu" at bounding box center [505, 140] width 2 height 1
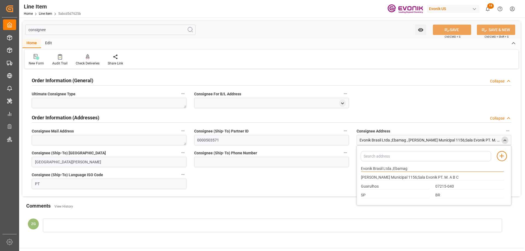
drag, startPoint x: 362, startPoint y: 168, endPoint x: 383, endPoint y: 168, distance: 21.1
click at [383, 168] on input "Evonik Brasil Ltda.;Ebamag" at bounding box center [432, 169] width 143 height 6
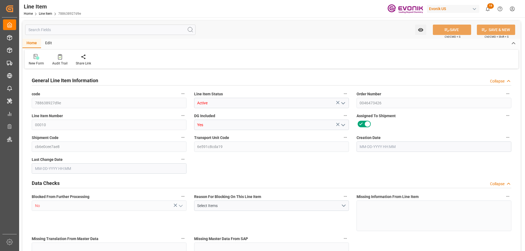
type input "5"
type input "4795"
type input "4520"
type input "6.96"
type input "5"
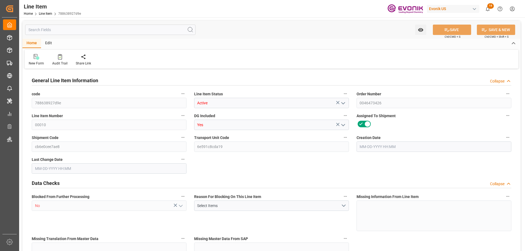
type input "69020.4"
type input "5"
type input "4795"
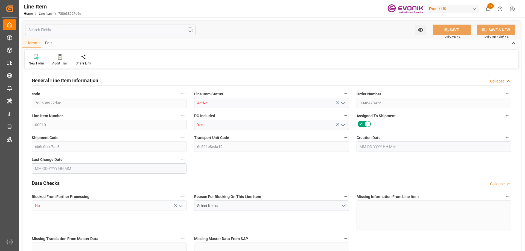
type input "4795"
type input "4520"
type input "6.96"
type input "6960"
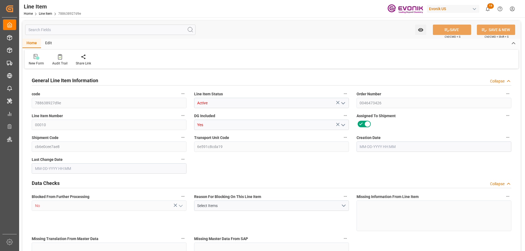
type input "5"
type input "4795"
type input "4520"
type input "6.96"
type input "[DATE] 18:18"
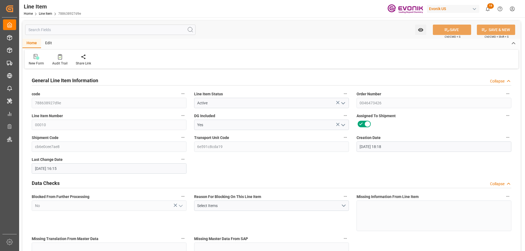
type input "[DATE] 16:15"
type input "[DATE]"
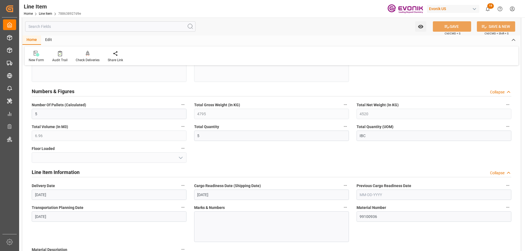
scroll to position [274, 0]
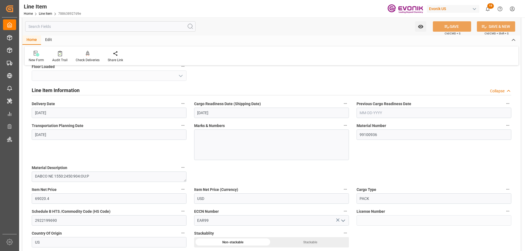
click at [57, 26] on input "text" at bounding box center [110, 26] width 170 height 10
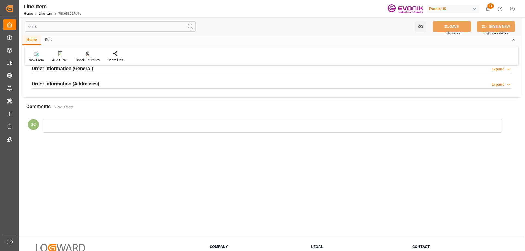
scroll to position [0, 0]
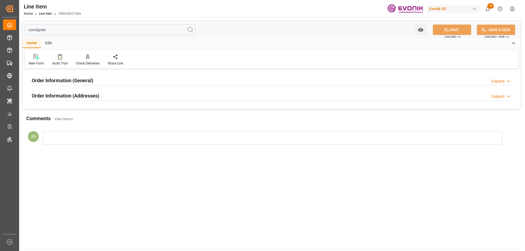
type input "consignee"
click at [81, 95] on h2 "Order Information (Addresses)" at bounding box center [66, 95] width 68 height 7
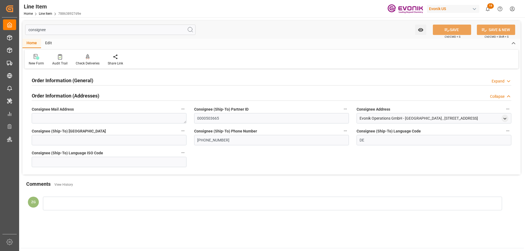
click at [81, 79] on h2 "Order Information (General)" at bounding box center [63, 80] width 62 height 7
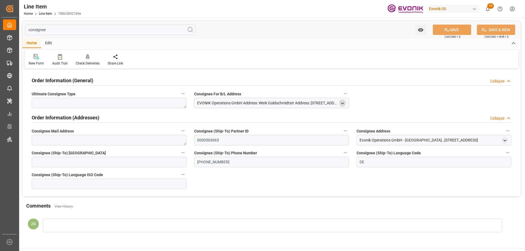
click at [342, 104] on polyline "open menu" at bounding box center [342, 103] width 2 height 1
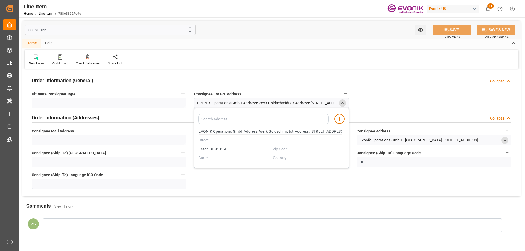
click at [503, 140] on icon "open menu" at bounding box center [505, 140] width 5 height 5
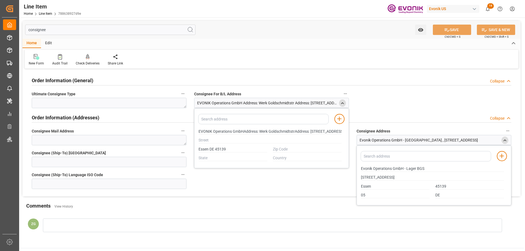
drag, startPoint x: 198, startPoint y: 131, endPoint x: 208, endPoint y: 131, distance: 9.3
click at [208, 131] on div "EVONIK Operations GmbHAddress: Werk GoldschmidtstrAddress: [STREET_ADDRESS]" at bounding box center [270, 131] width 149 height 9
drag, startPoint x: 199, startPoint y: 130, endPoint x: 232, endPoint y: 130, distance: 32.8
click at [232, 130] on input "EVONIK Operations GmbHAddress: Werk GoldschmidtstrAddress: [STREET_ADDRESS]" at bounding box center [270, 132] width 143 height 6
click at [203, 148] on input "Essen DE 45139" at bounding box center [233, 150] width 69 height 6
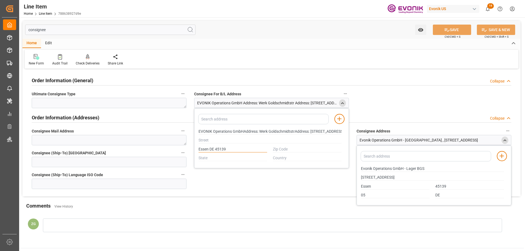
click at [203, 148] on input "Essen DE 45139" at bounding box center [233, 150] width 69 height 6
type input "EVONIK Operations GmbHAddress: Werk GoldschmidtstrAddress: [STREET_ADDRESS]"
